Goal: Task Accomplishment & Management: Use online tool/utility

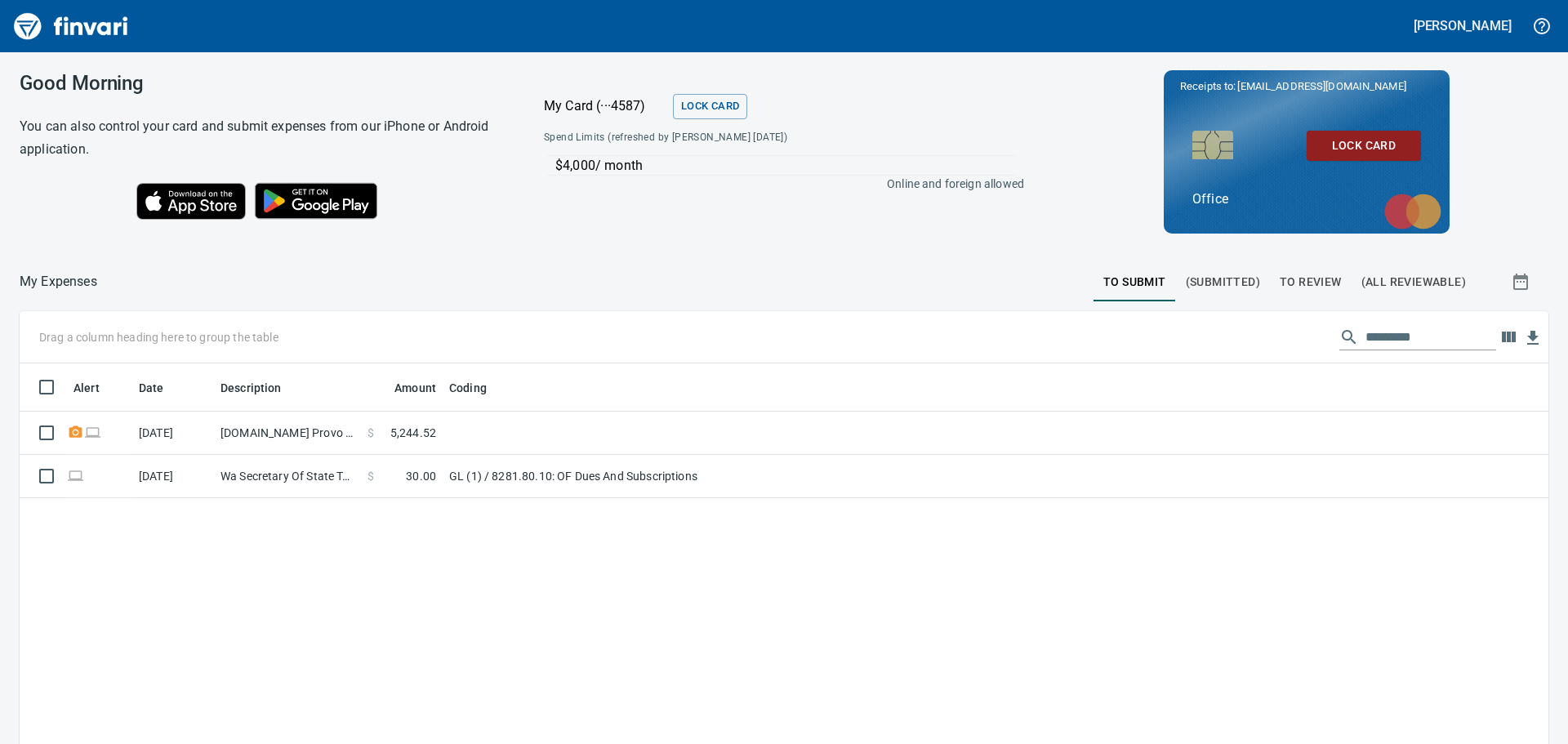
scroll to position [552, 1504]
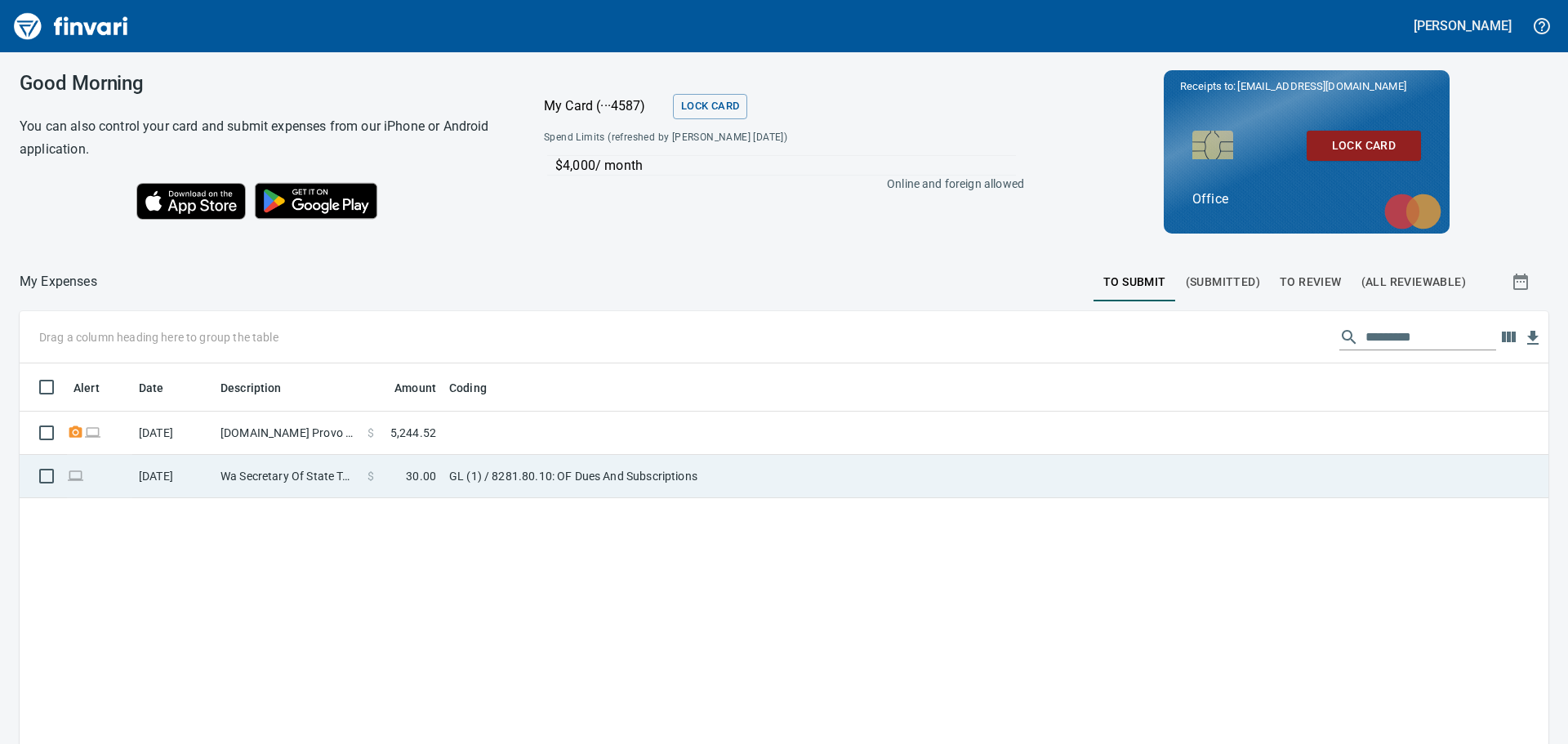
click at [285, 474] on td "Wa Secretary Of State Tumwater [GEOGRAPHIC_DATA]" at bounding box center [287, 476] width 147 height 44
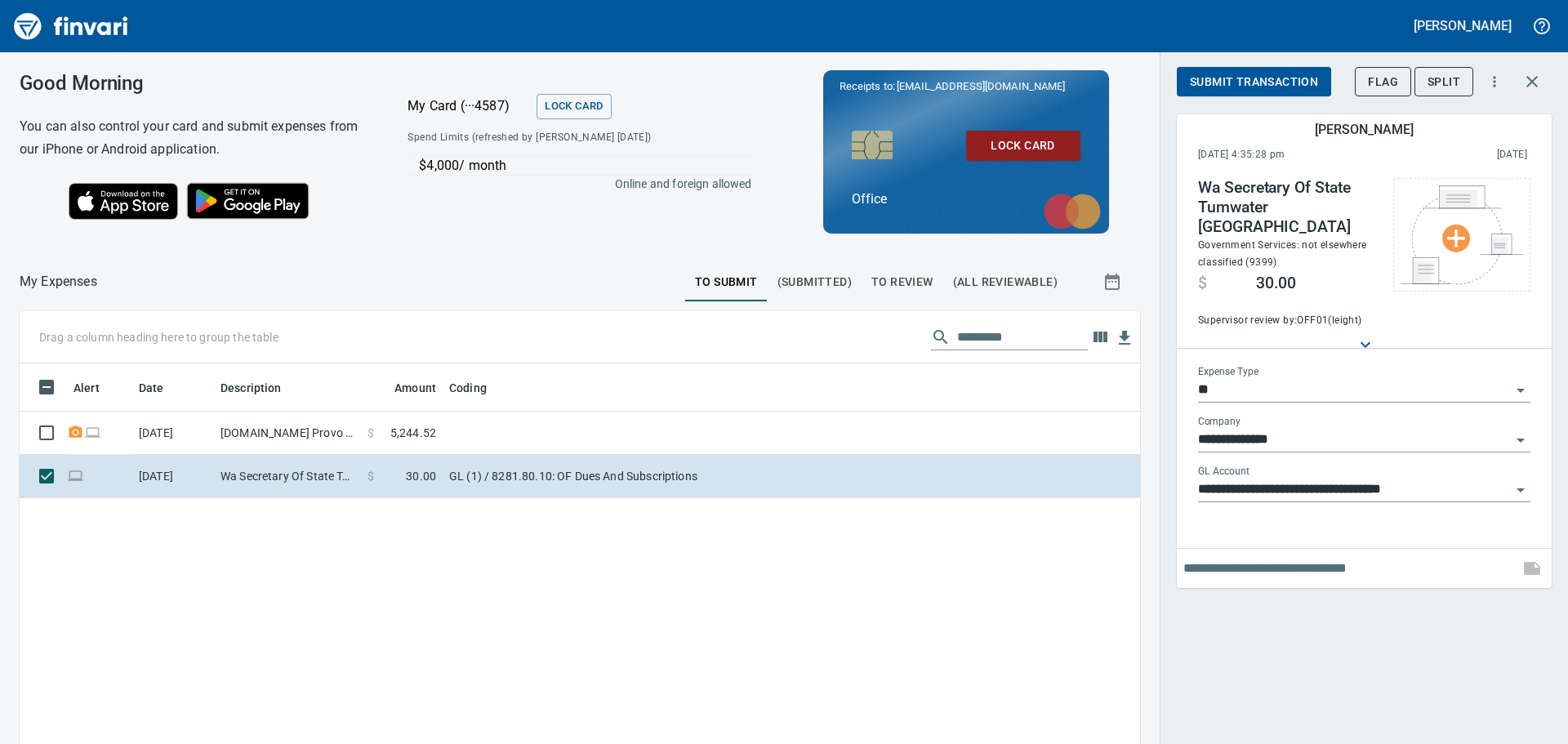
scroll to position [552, 1096]
click at [1518, 480] on icon "Open" at bounding box center [1520, 490] width 20 height 20
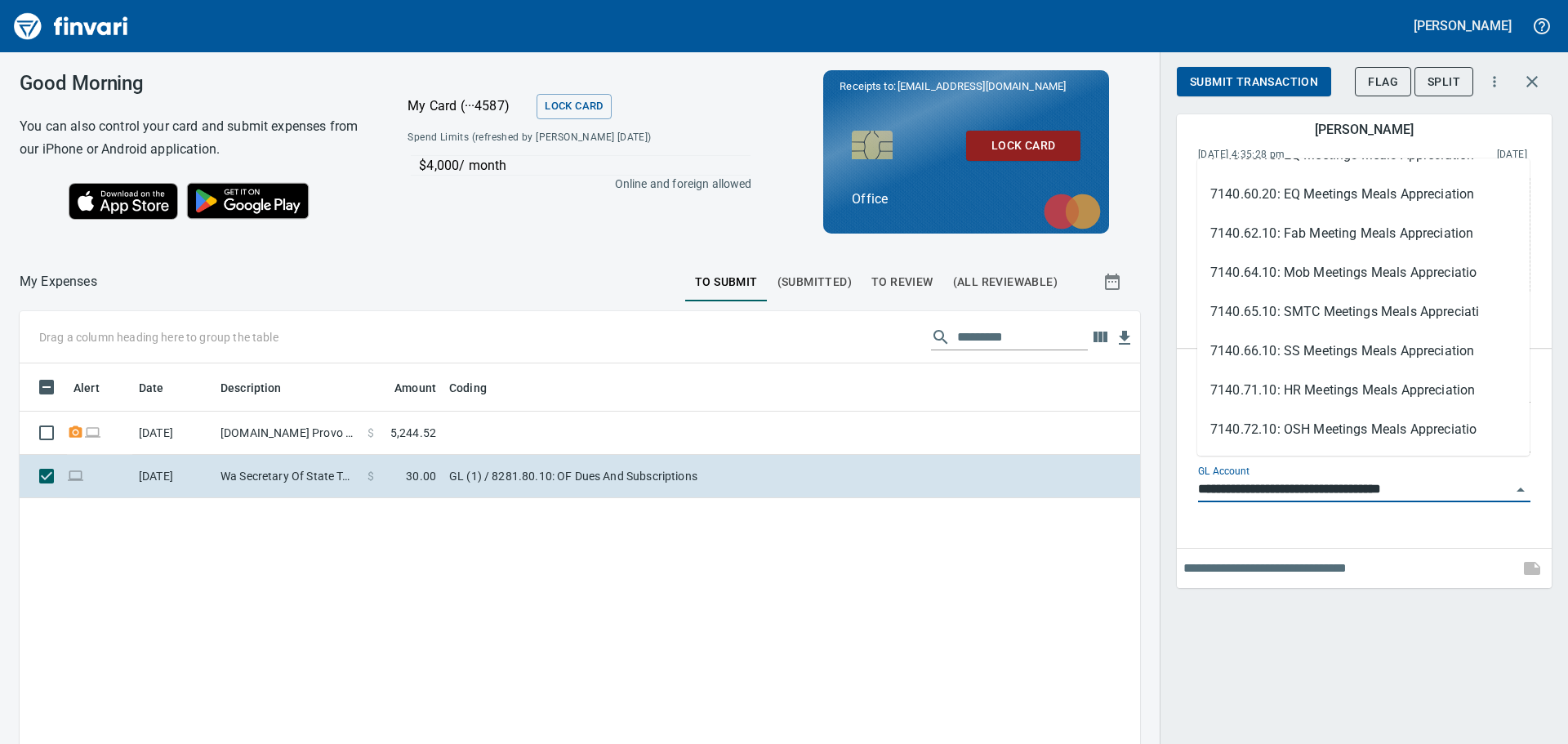
scroll to position [5228, 0]
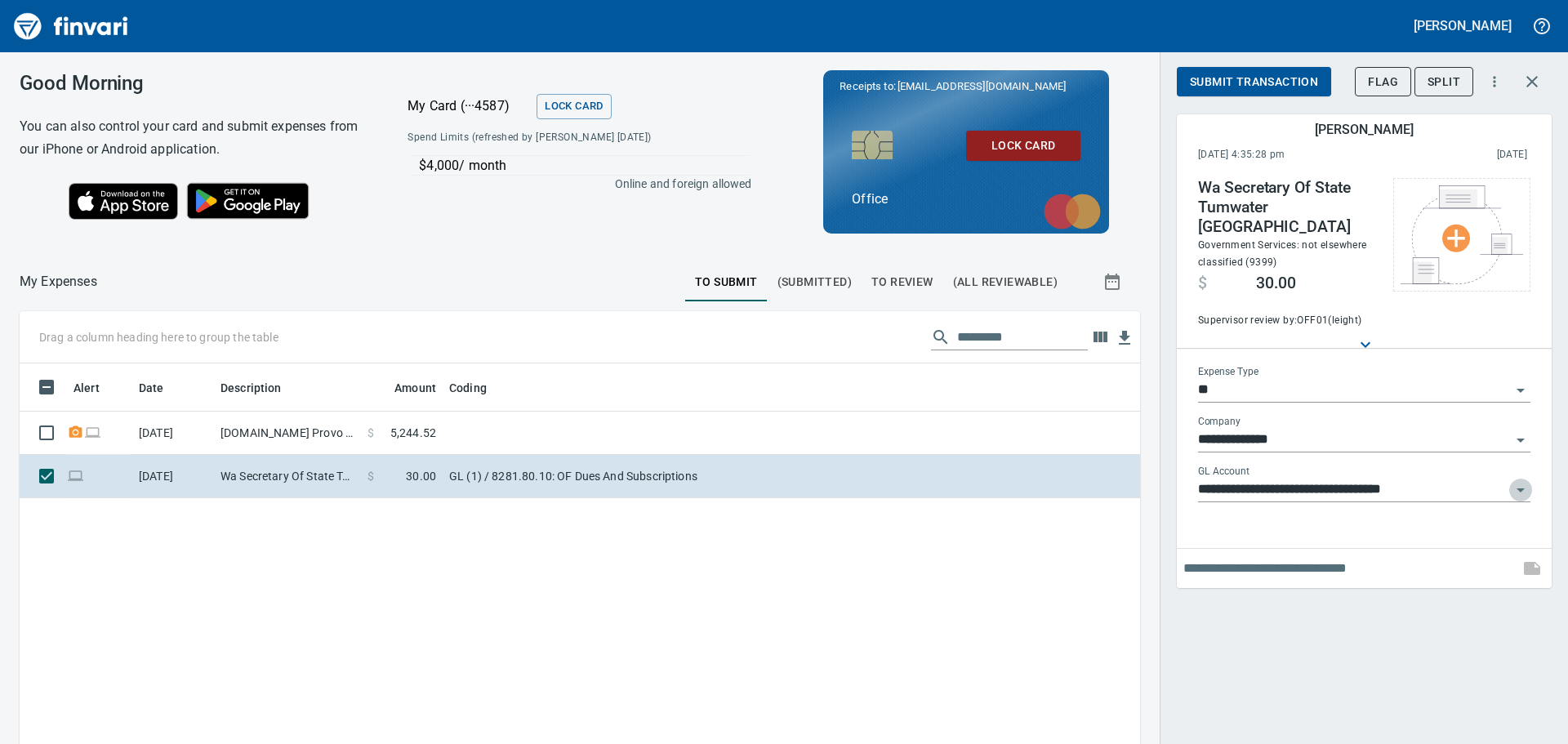
click at [1520, 489] on icon "Open" at bounding box center [1521, 491] width 9 height 4
click at [1521, 480] on icon "Open" at bounding box center [1520, 490] width 20 height 20
click at [1376, 478] on input "**********" at bounding box center [1355, 490] width 313 height 23
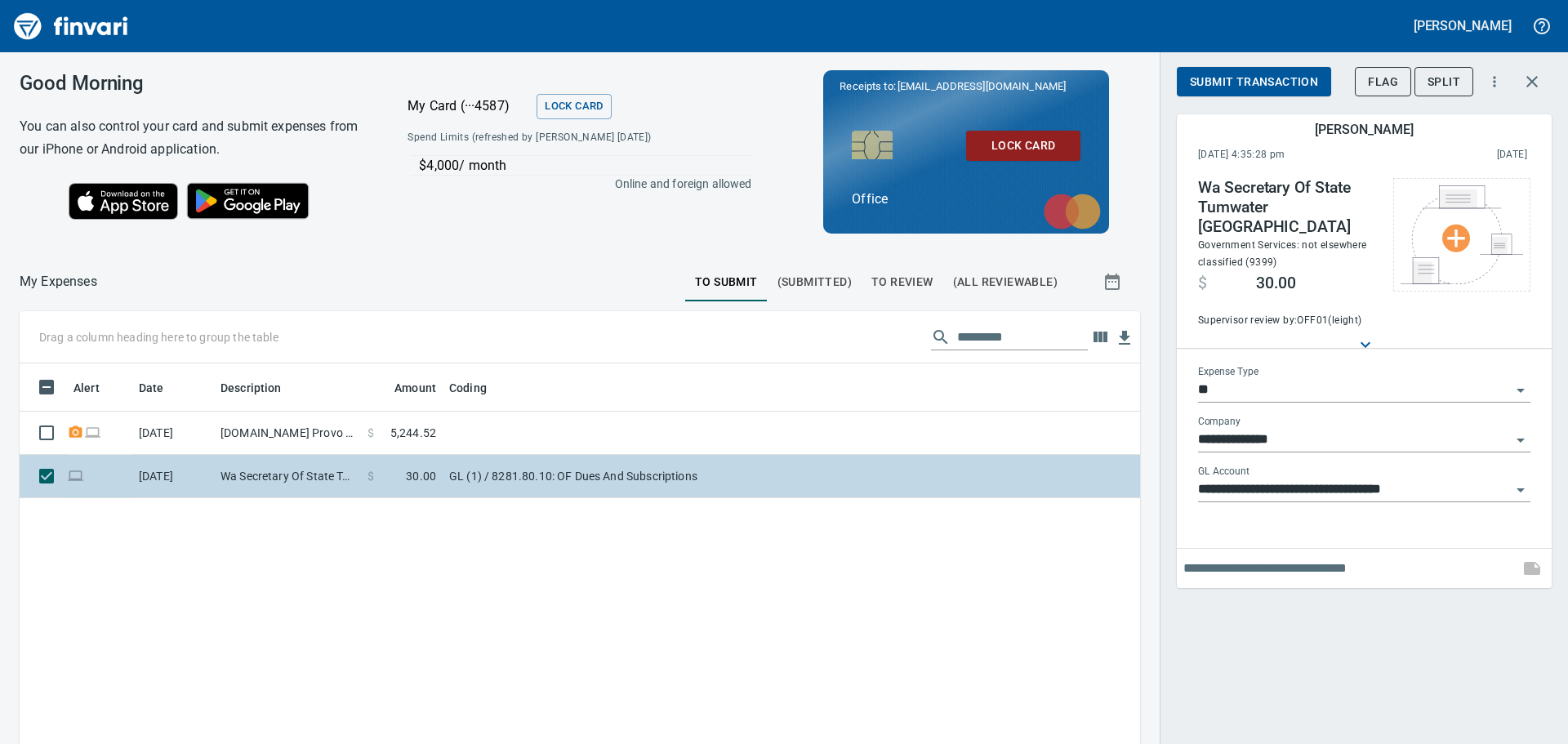
click at [643, 478] on td "GL (1) / 8281.80.10: OF Dues And Subscriptions" at bounding box center [647, 476] width 408 height 44
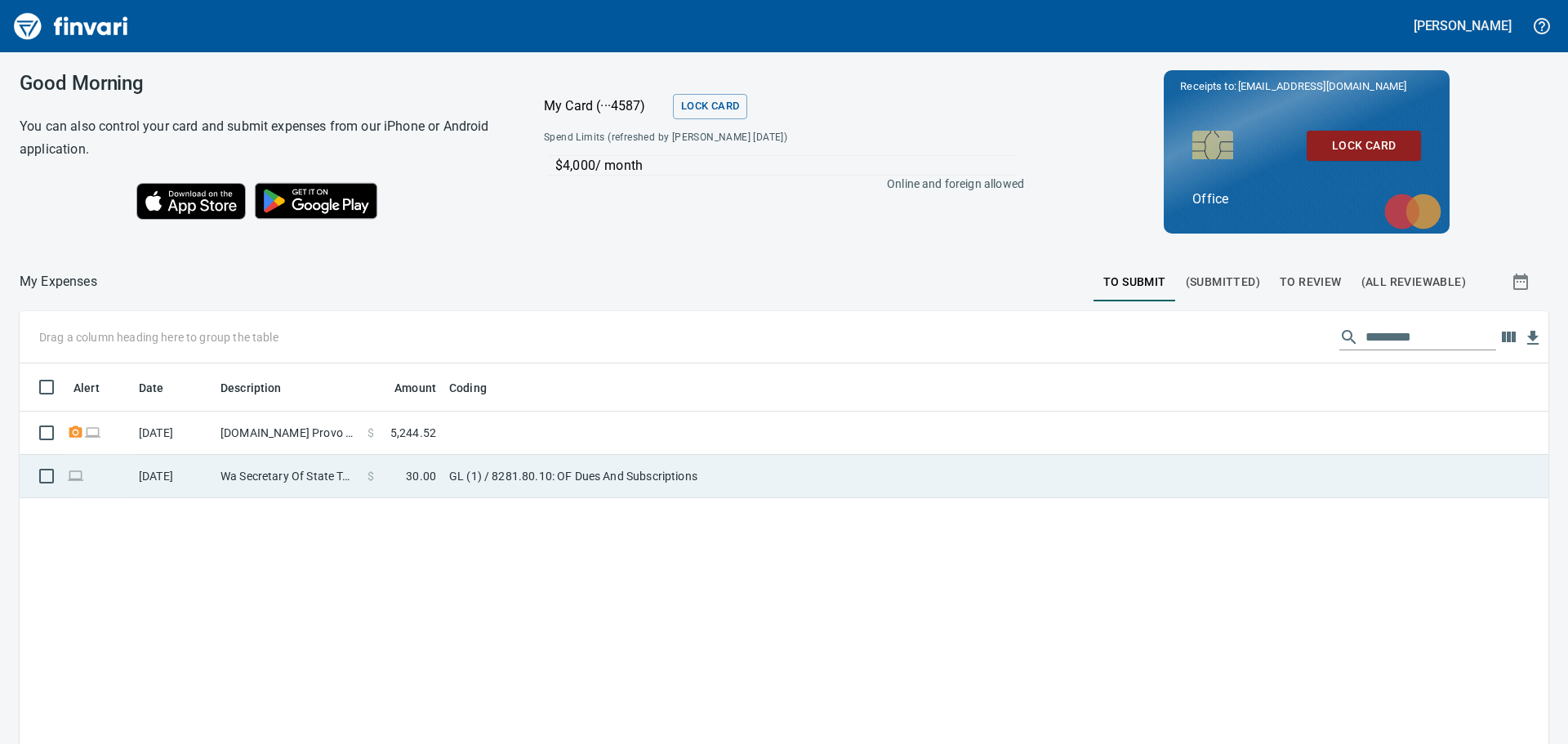
scroll to position [2, 2]
click at [643, 478] on td "GL (1) / 8281.80.10: OF Dues And Subscriptions" at bounding box center [647, 476] width 408 height 44
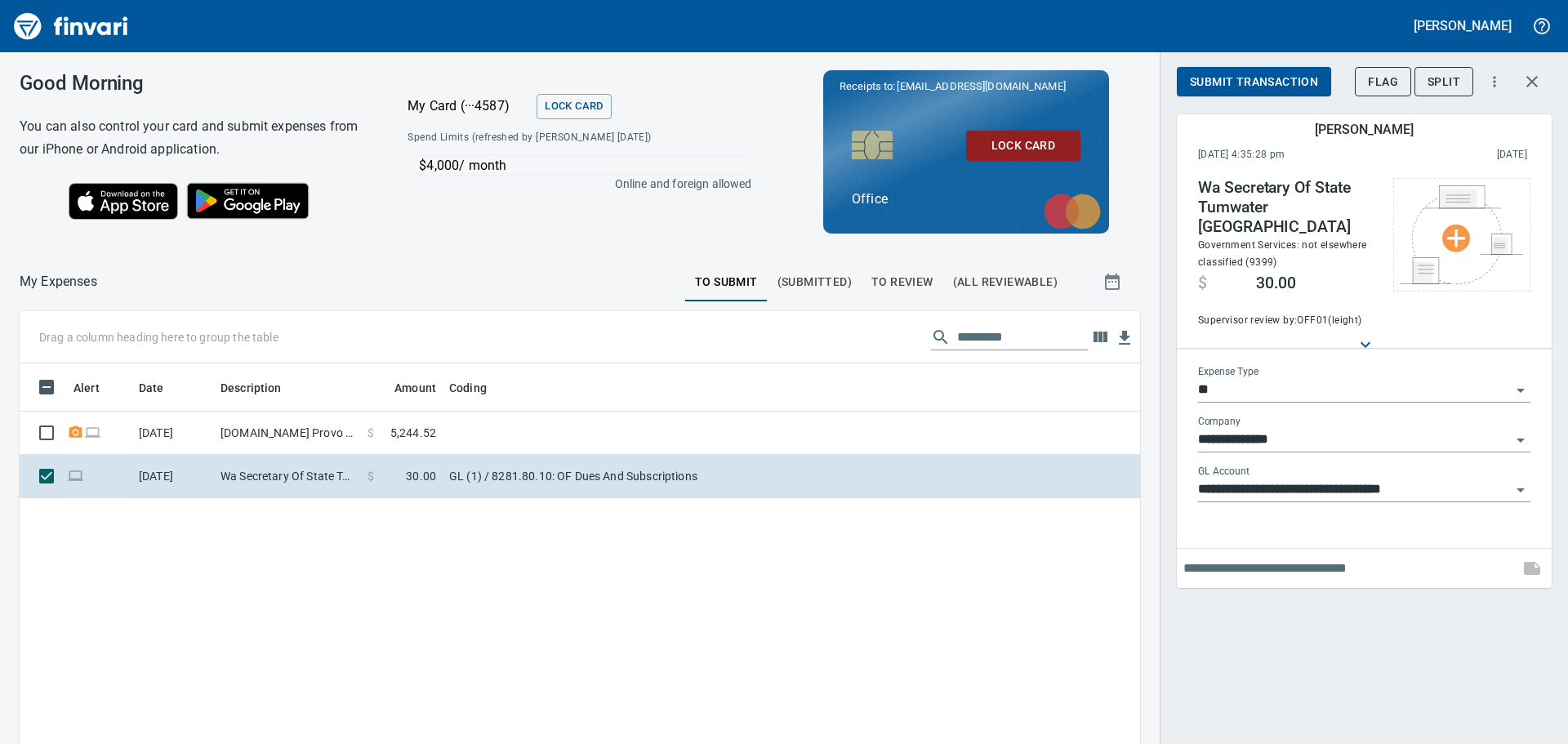
scroll to position [552, 1096]
click at [1521, 431] on icon "Open" at bounding box center [1520, 440] width 20 height 20
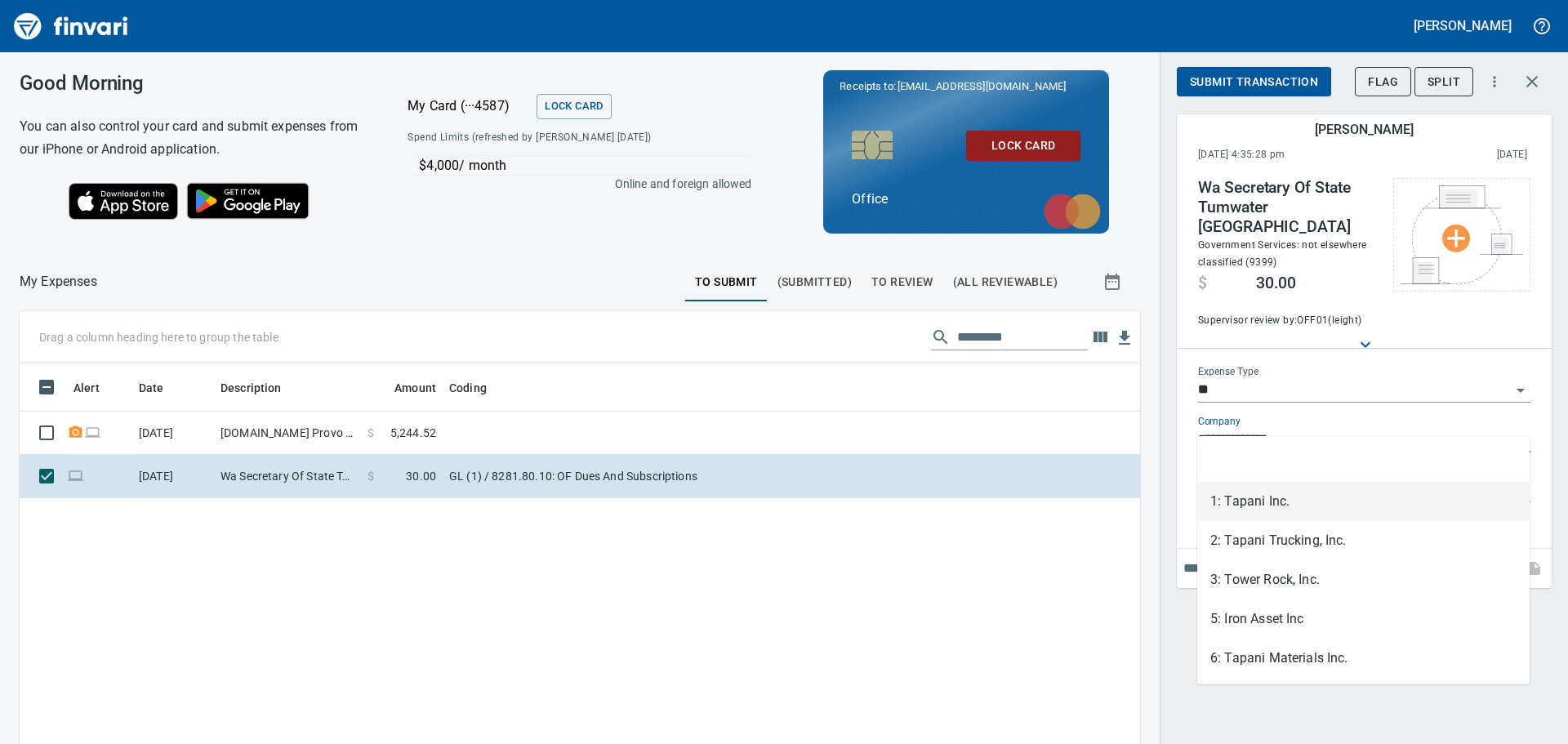
click at [1354, 501] on li "1: Tapani Inc." at bounding box center [1363, 501] width 332 height 39
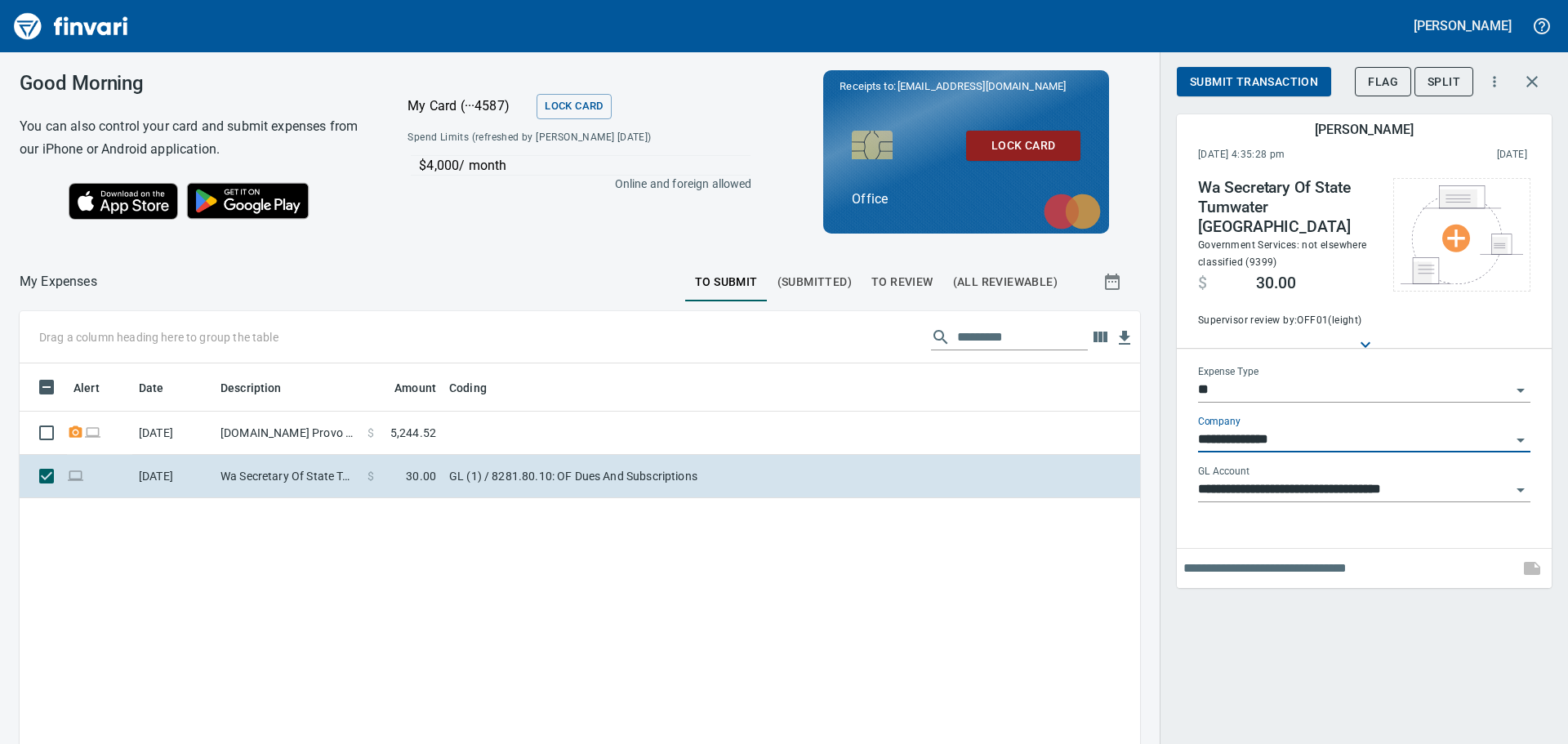
click at [1525, 480] on icon "Open" at bounding box center [1520, 490] width 20 height 20
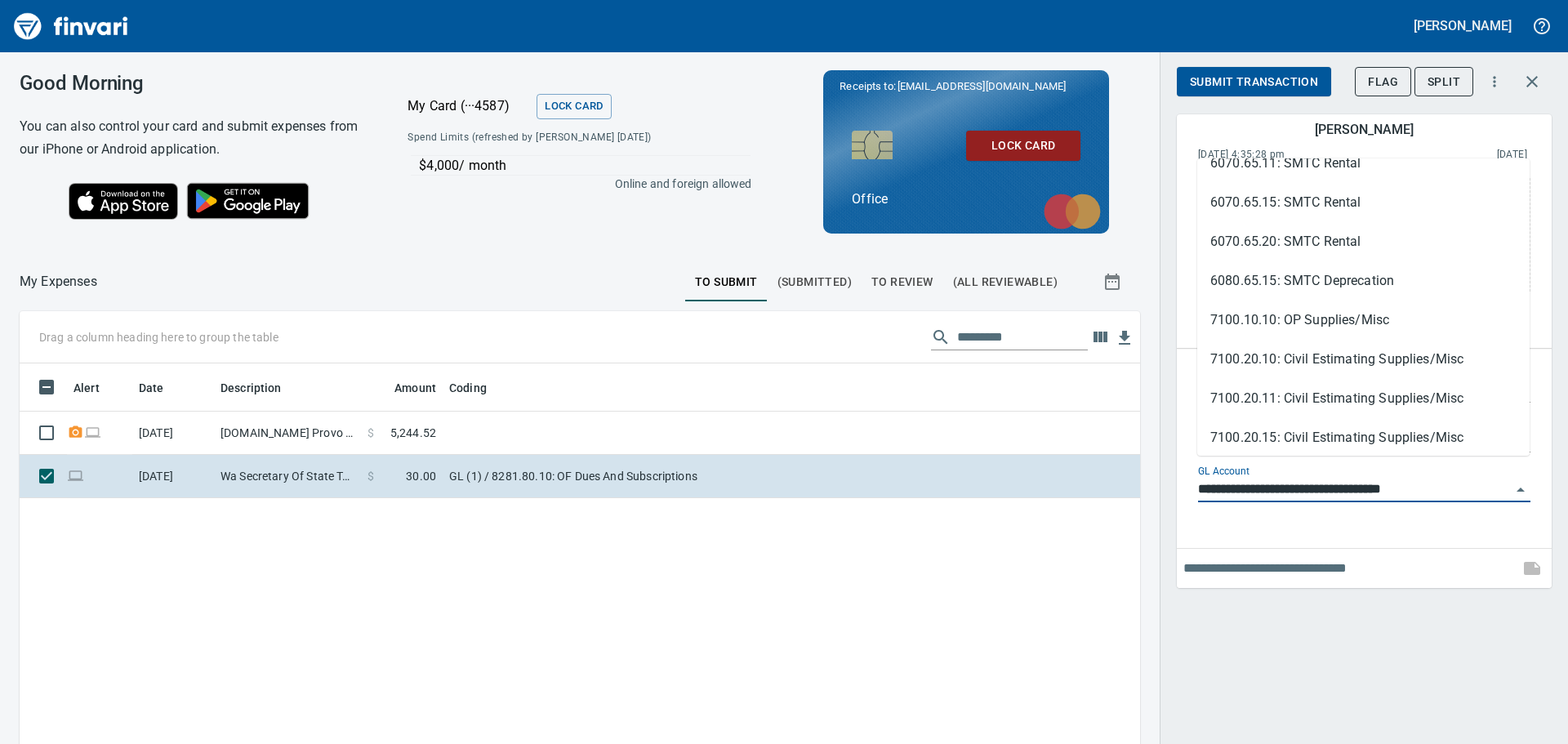
scroll to position [0, 0]
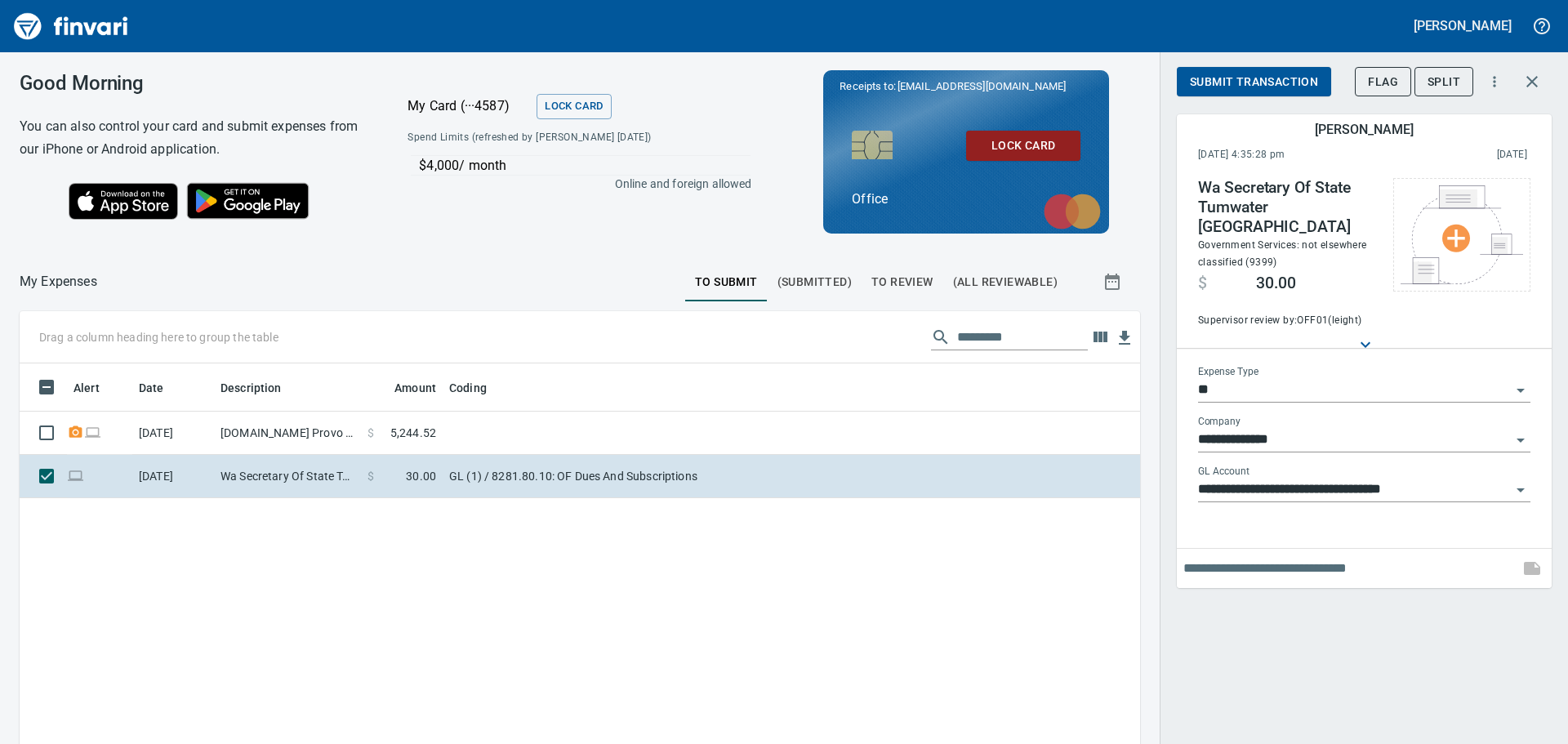
click at [1354, 555] on input "text" at bounding box center [1347, 568] width 329 height 27
click at [1523, 79] on icon "button" at bounding box center [1532, 82] width 20 height 20
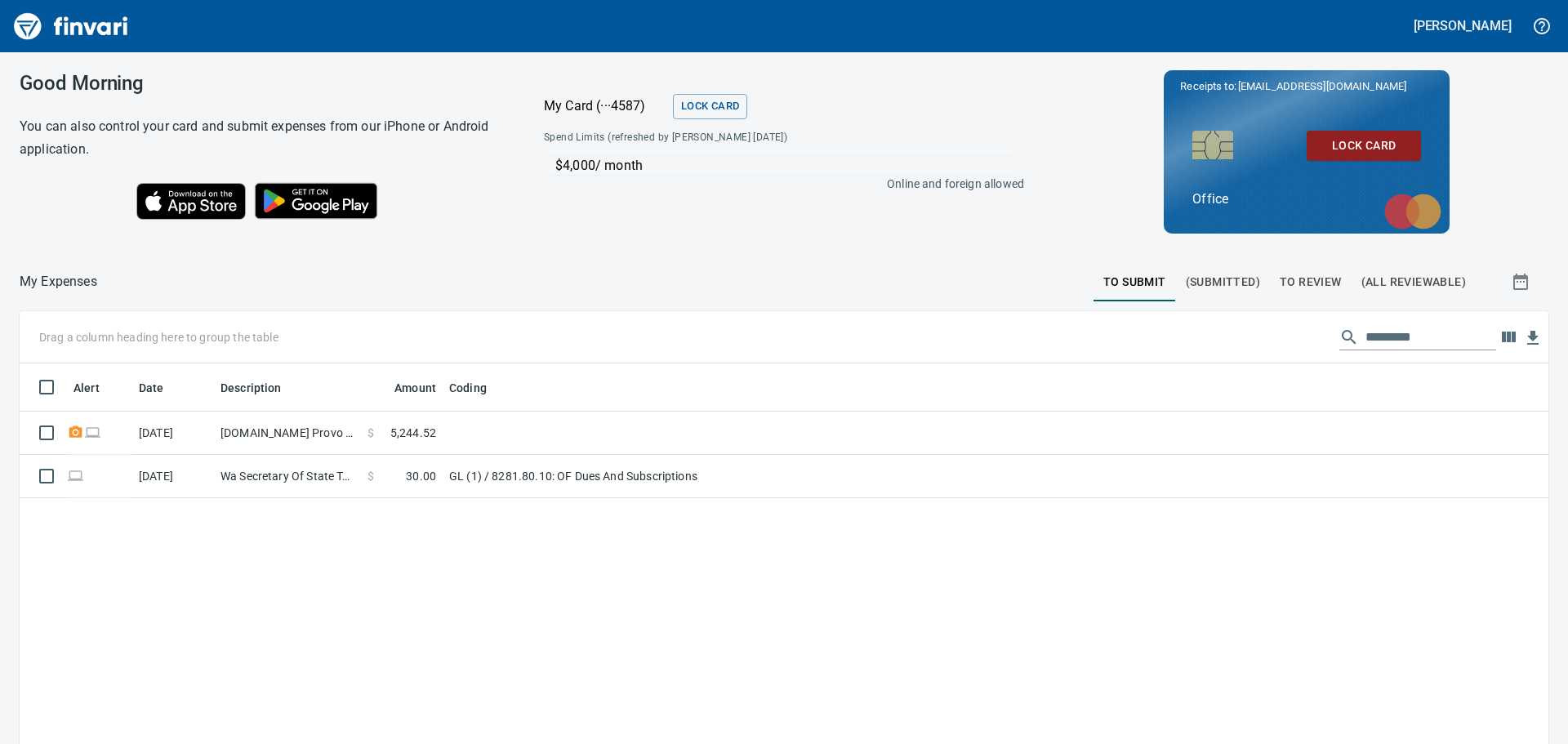
scroll to position [552, 1502]
